Goal: Task Accomplishment & Management: Use online tool/utility

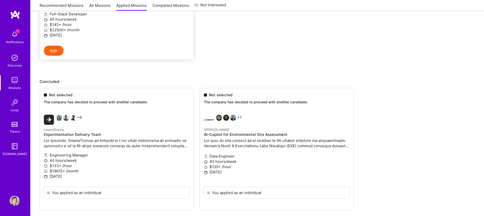
scroll to position [142, 0]
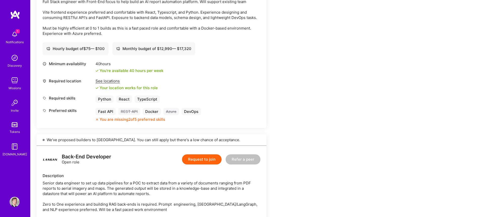
scroll to position [5, 0]
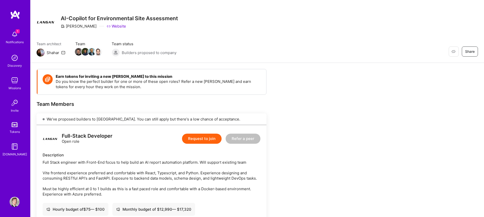
click at [12, 35] on img at bounding box center [15, 34] width 10 height 10
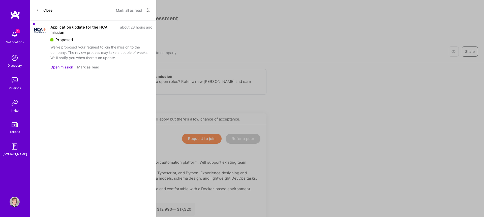
click at [92, 68] on button "Mark as read" at bounding box center [88, 66] width 22 height 5
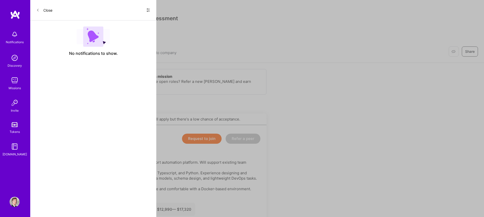
click at [39, 10] on icon at bounding box center [37, 10] width 3 height 3
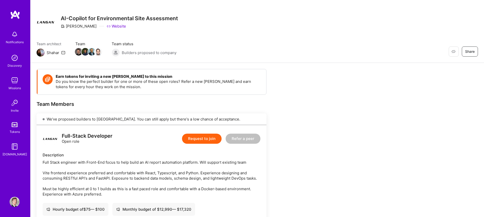
click at [380, 26] on div "Restore Not Interested Share AI-Copilot for Environmental Site Assessment [PERS…" at bounding box center [257, 22] width 441 height 18
